Goal: Task Accomplishment & Management: Use online tool/utility

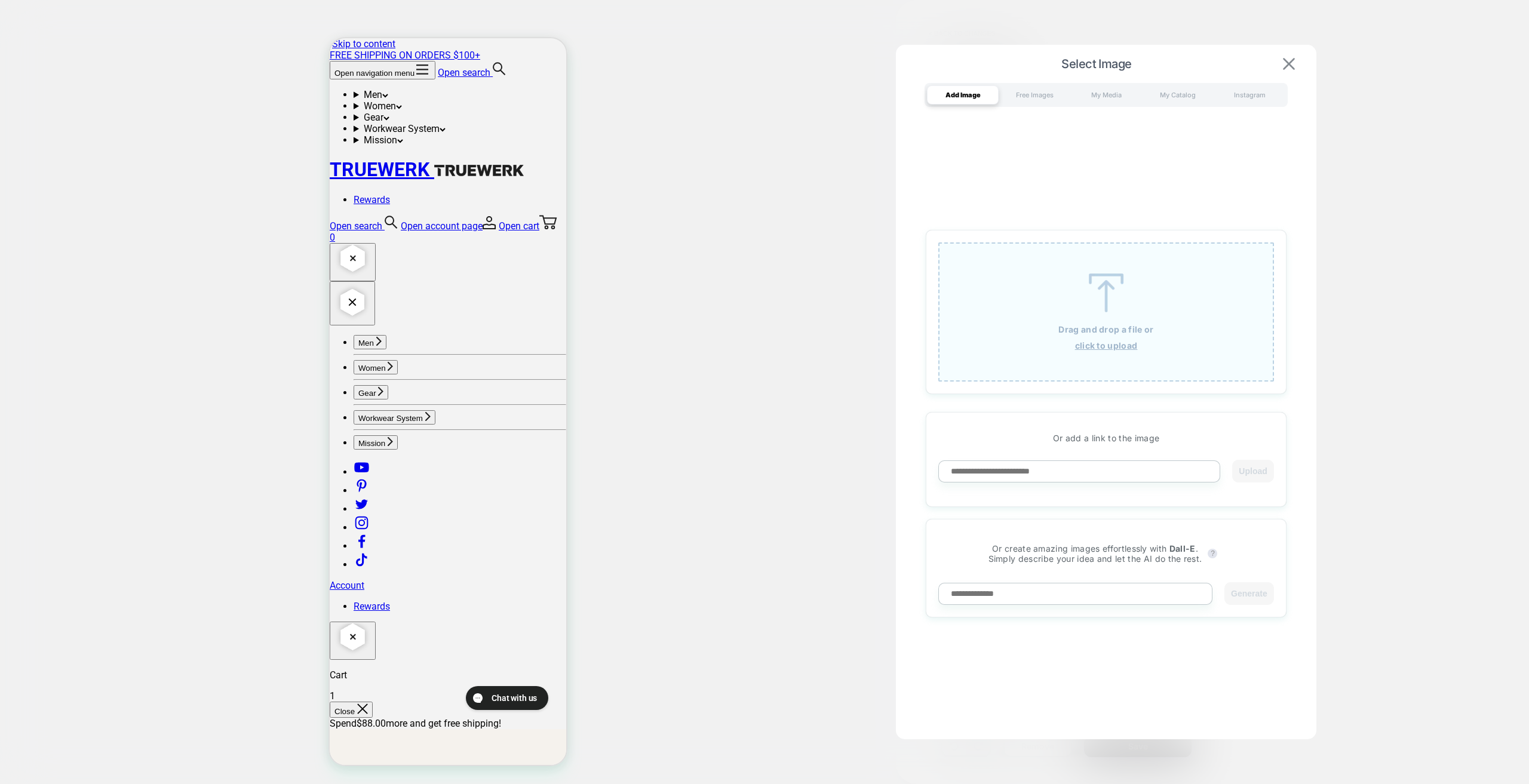
click at [1290, 62] on img at bounding box center [1289, 64] width 12 height 12
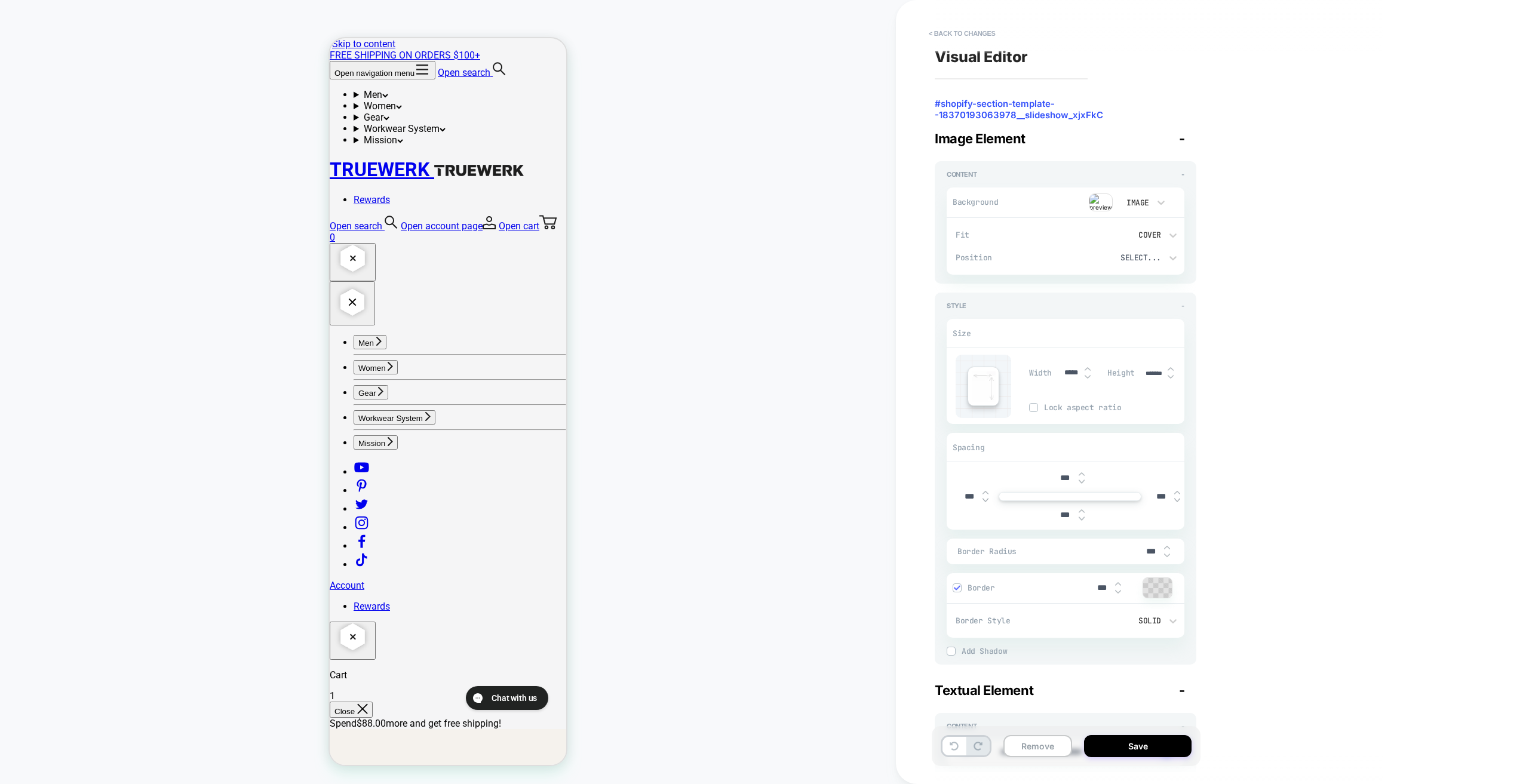
type textarea "*"
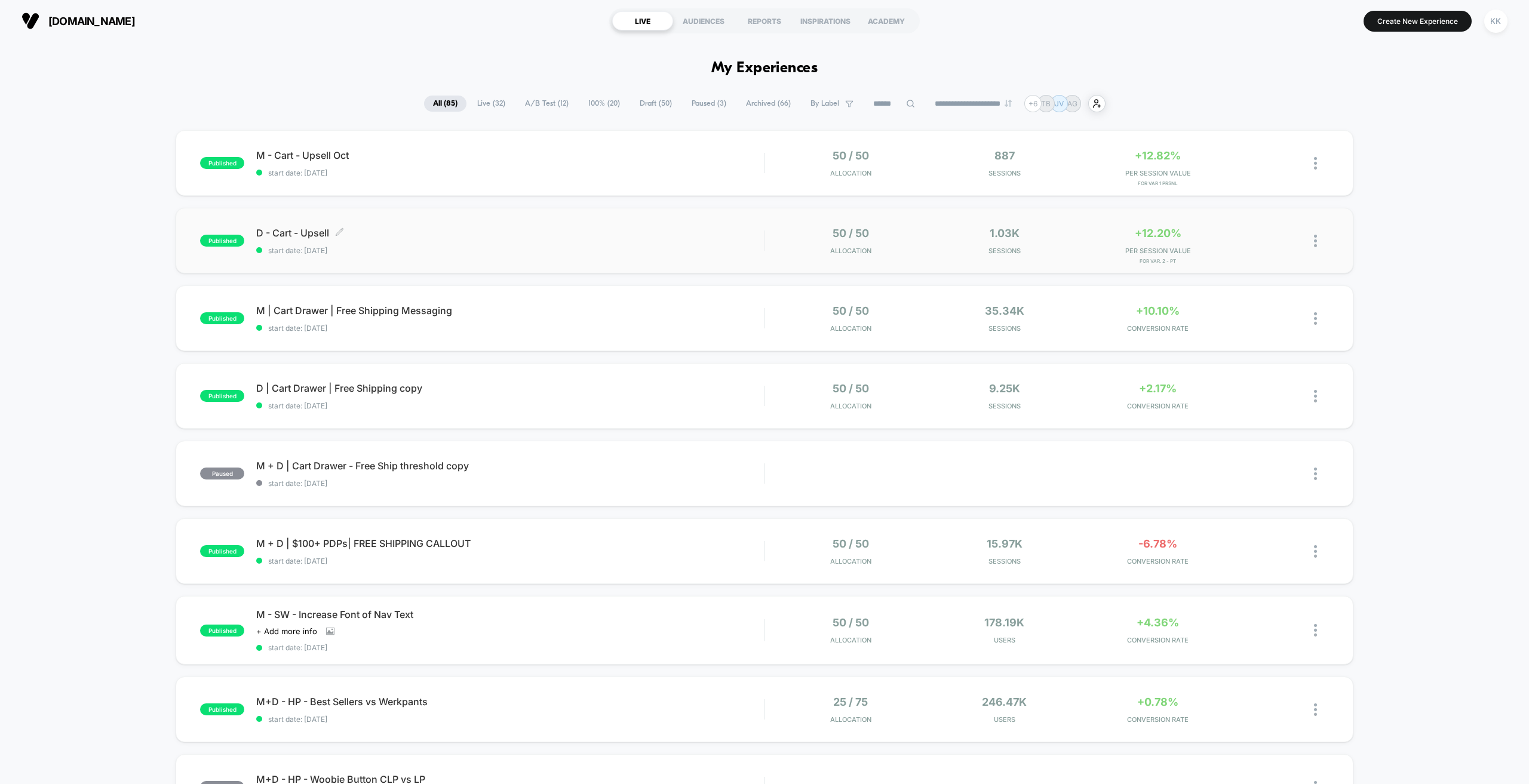
click at [736, 231] on span "D - Cart - Upsell Click to edit experience details" at bounding box center [509, 233] width 508 height 12
